Goal: Task Accomplishment & Management: Manage account settings

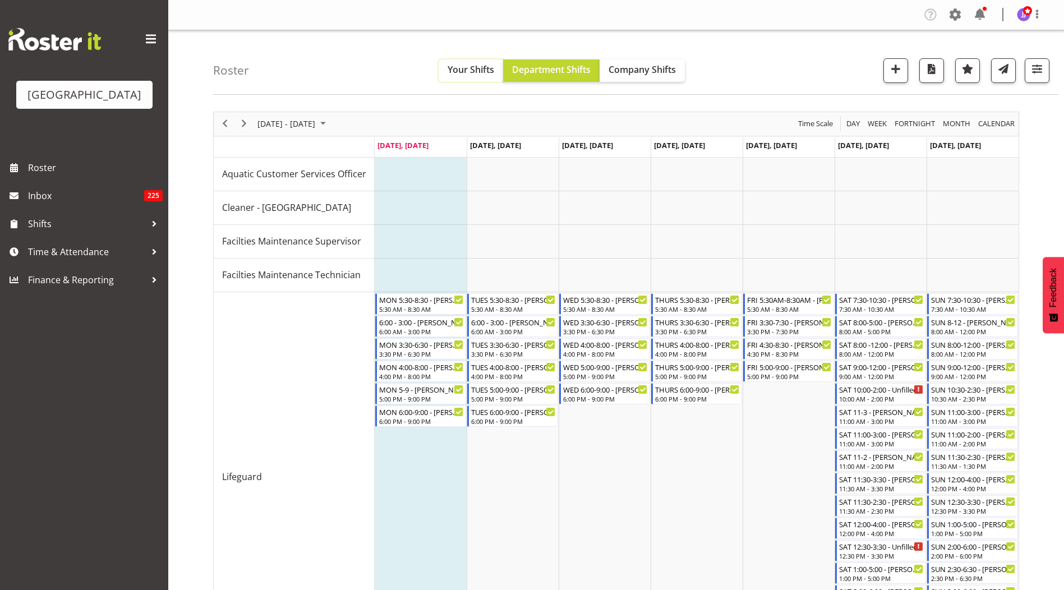
click at [479, 70] on span "Your Shifts" at bounding box center [471, 69] width 47 height 12
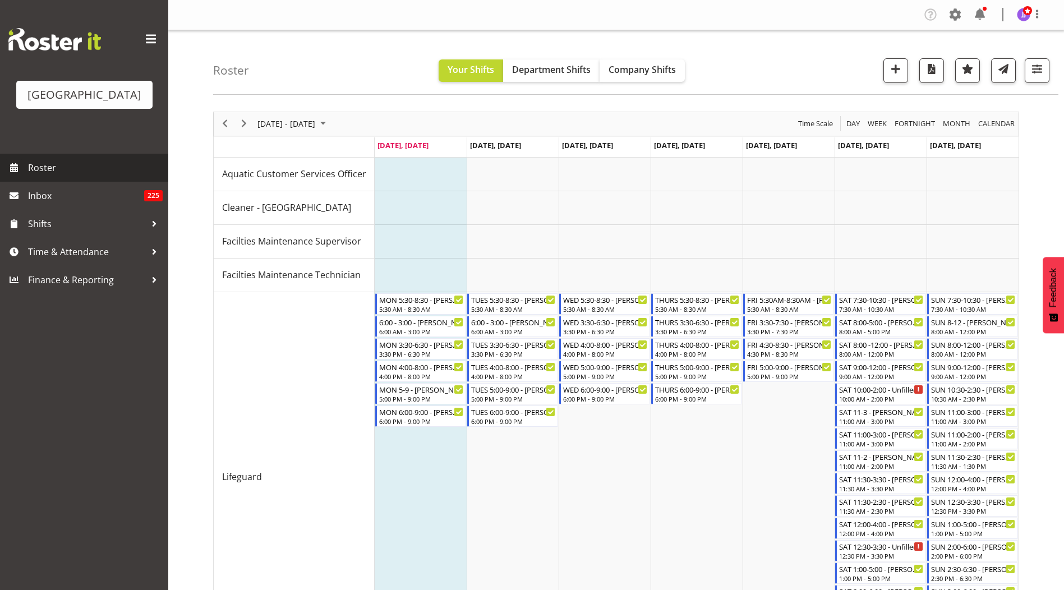
click at [82, 162] on span "Roster" at bounding box center [95, 167] width 135 height 17
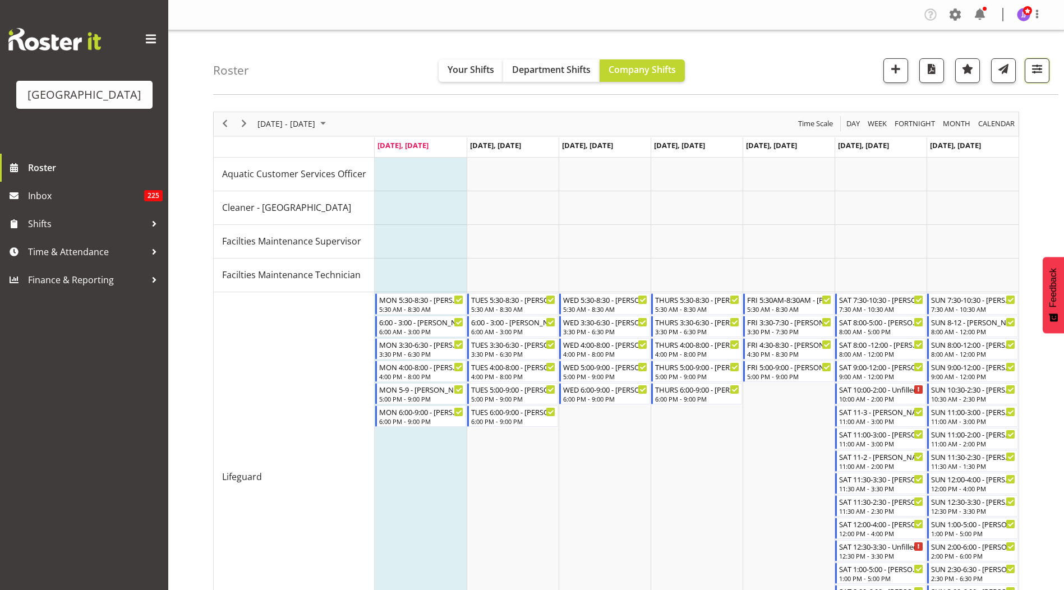
click at [1038, 78] on button "button" at bounding box center [1037, 70] width 25 height 25
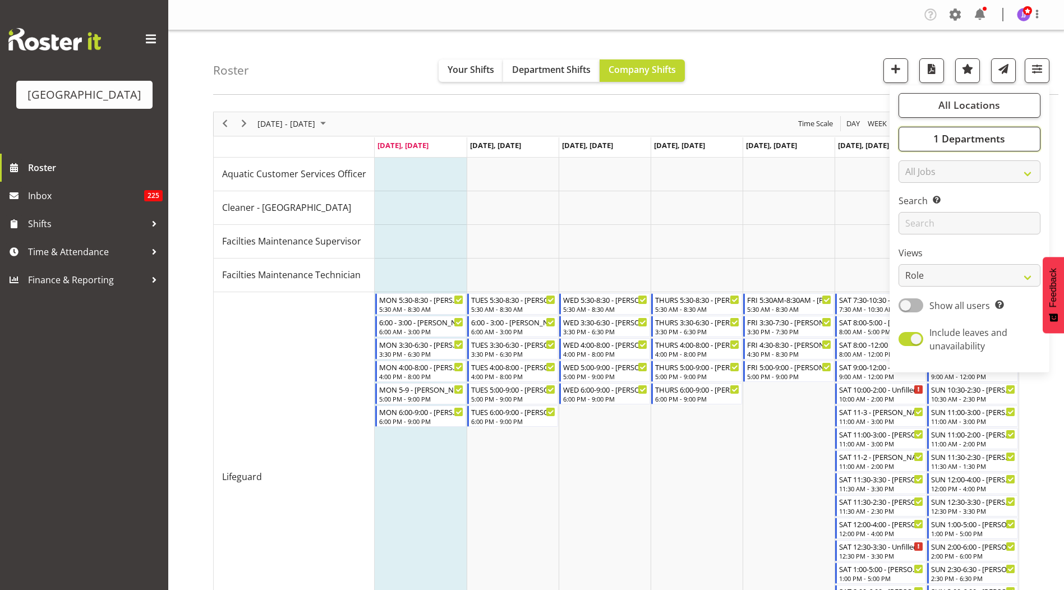
click at [938, 139] on span "1 Departments" at bounding box center [969, 138] width 72 height 13
click at [834, 78] on div "Roster Your Shifts Department Shifts Company Shifts All Locations Clear Splash …" at bounding box center [635, 62] width 845 height 64
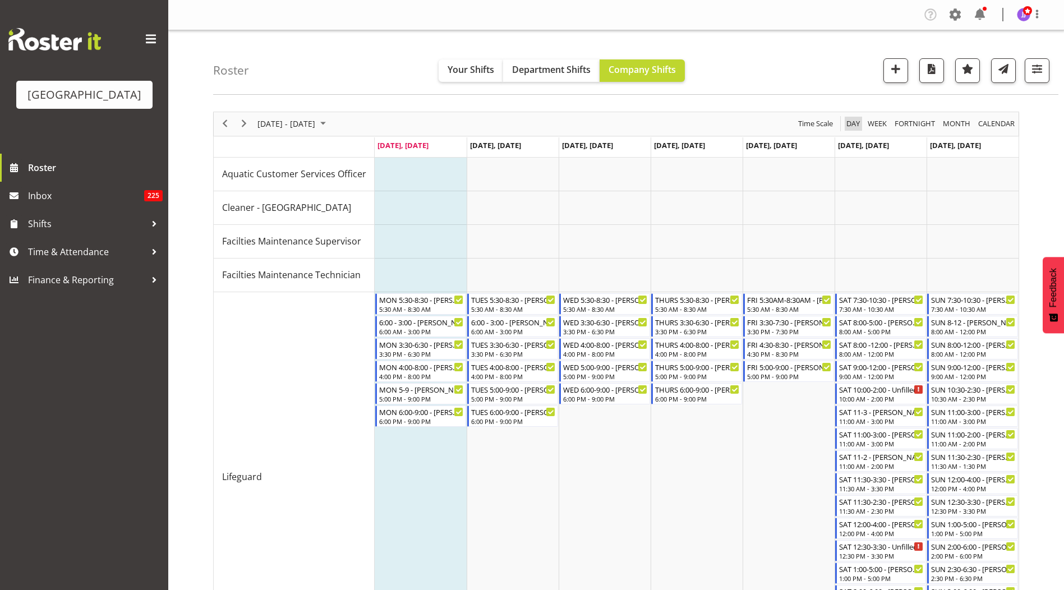
click at [855, 126] on span "Day" at bounding box center [853, 124] width 16 height 14
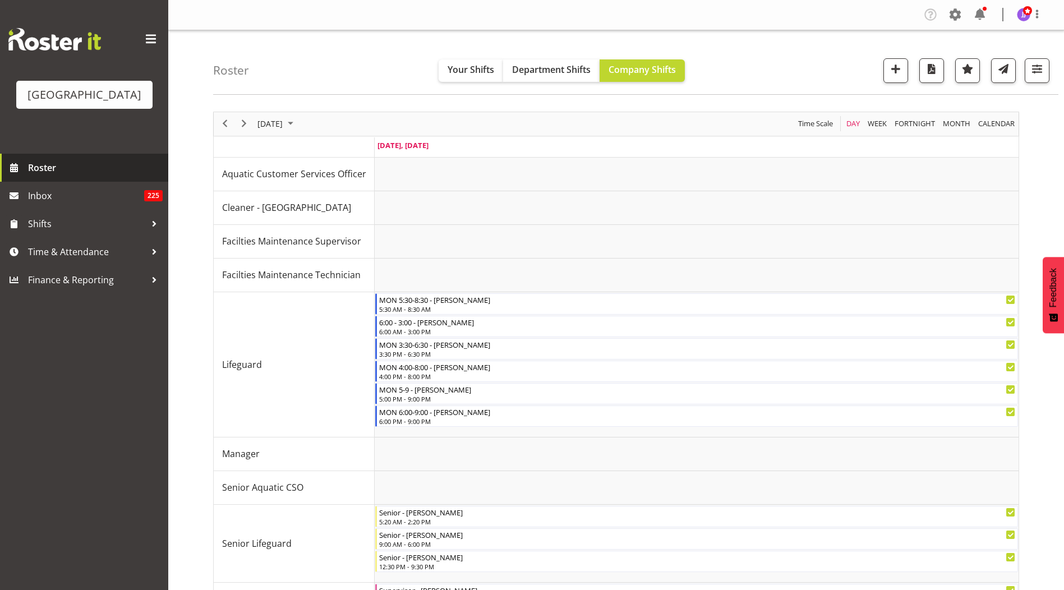
click at [82, 154] on link "Roster" at bounding box center [84, 168] width 168 height 28
